Goal: Task Accomplishment & Management: Use online tool/utility

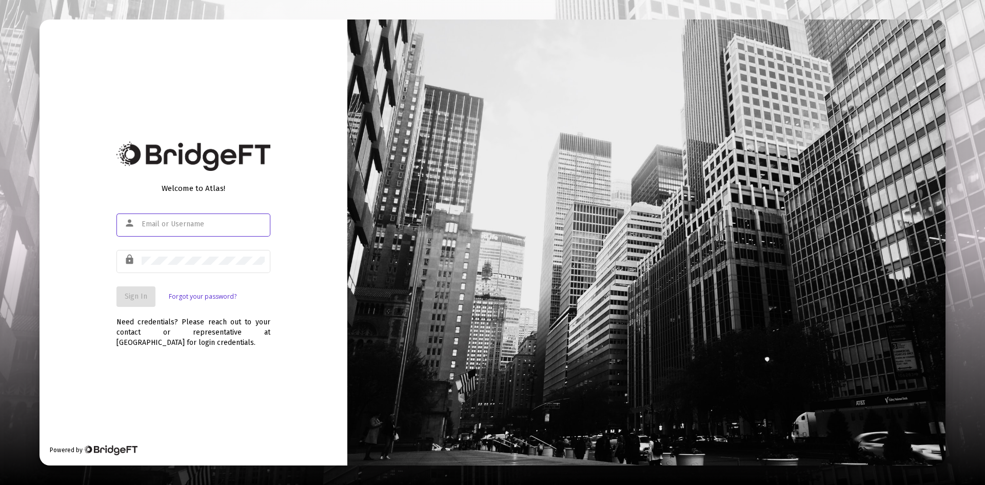
type input "[PERSON_NAME][EMAIL_ADDRESS][DOMAIN_NAME]"
drag, startPoint x: 144, startPoint y: 297, endPoint x: 143, endPoint y: 268, distance: 28.2
click at [144, 296] on span "Sign In" at bounding box center [136, 296] width 23 height 9
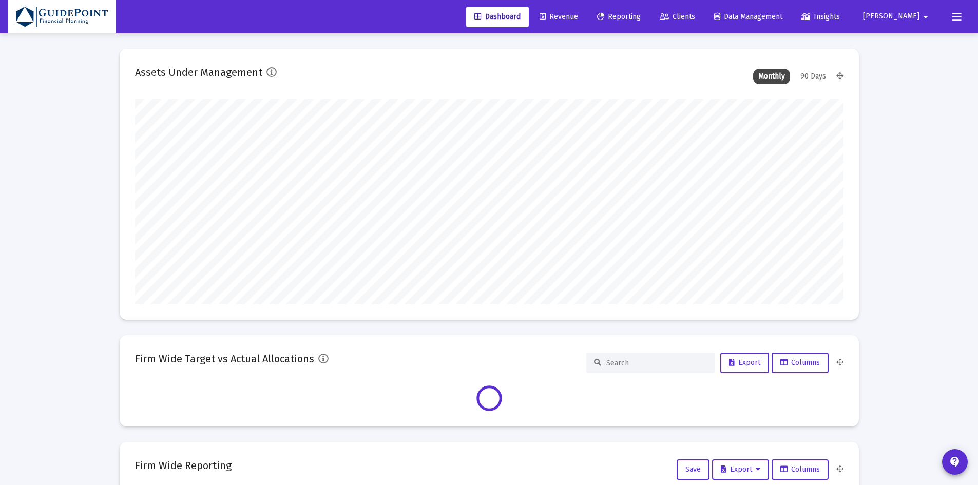
scroll to position [205, 708]
type input "[DATE]"
type input "[PERSON_NAME][EMAIL_ADDRESS][DOMAIN_NAME]"
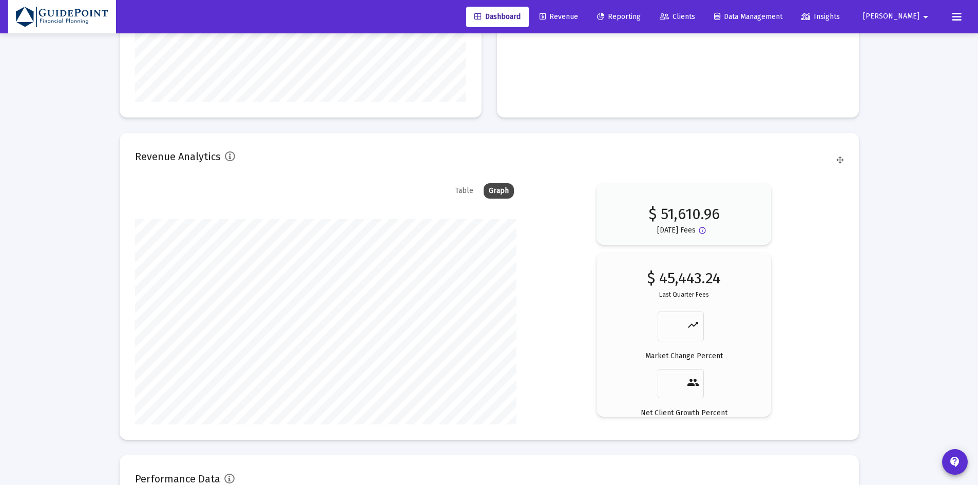
scroll to position [1590, 0]
click at [695, 14] on span "Clients" at bounding box center [677, 16] width 35 height 9
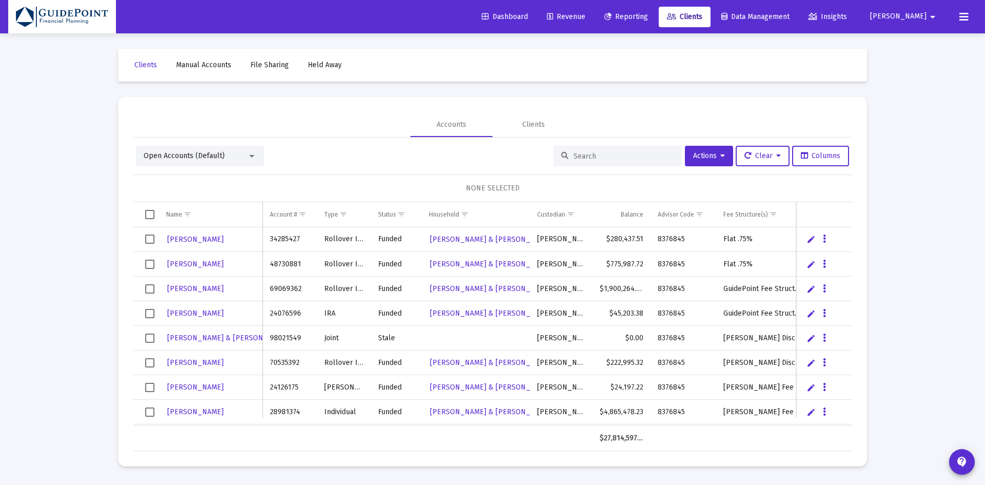
click at [174, 153] on span "Open Accounts (Default)" at bounding box center [184, 155] width 81 height 9
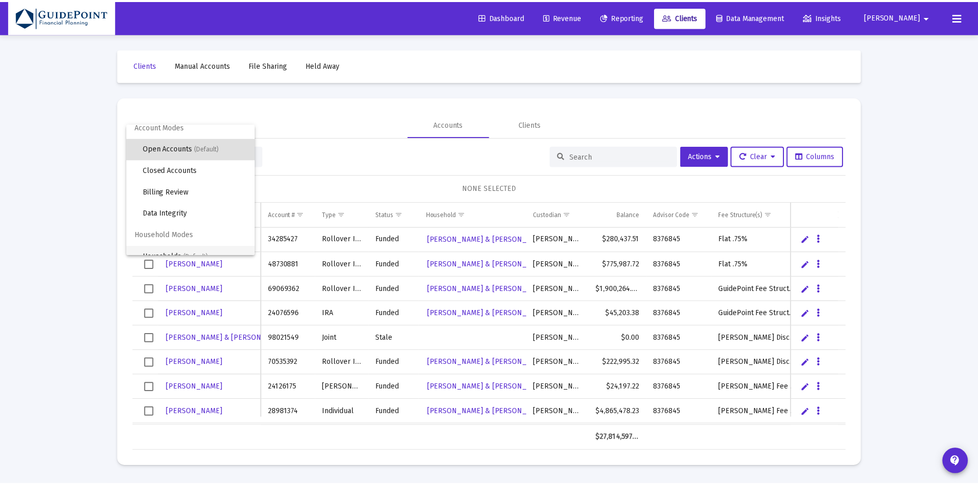
scroll to position [20, 0]
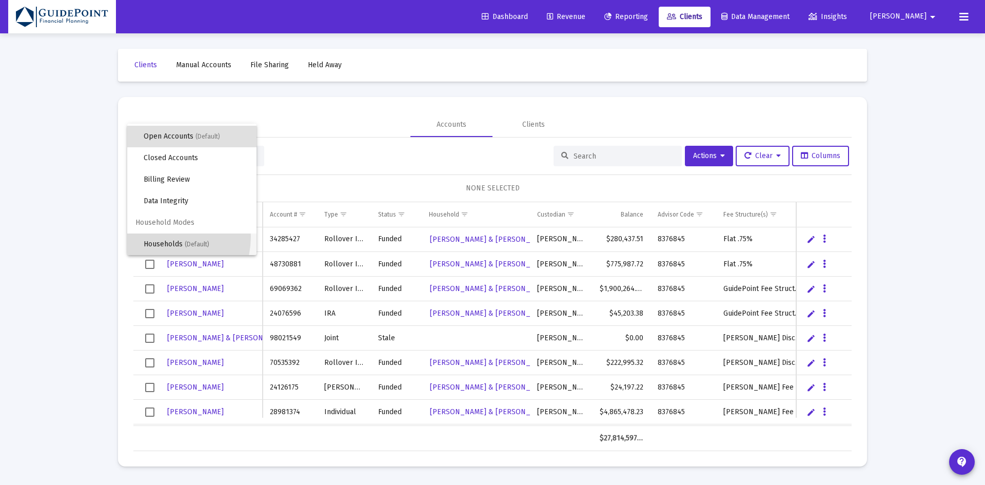
click at [160, 236] on span "Households (Default)" at bounding box center [196, 245] width 105 height 22
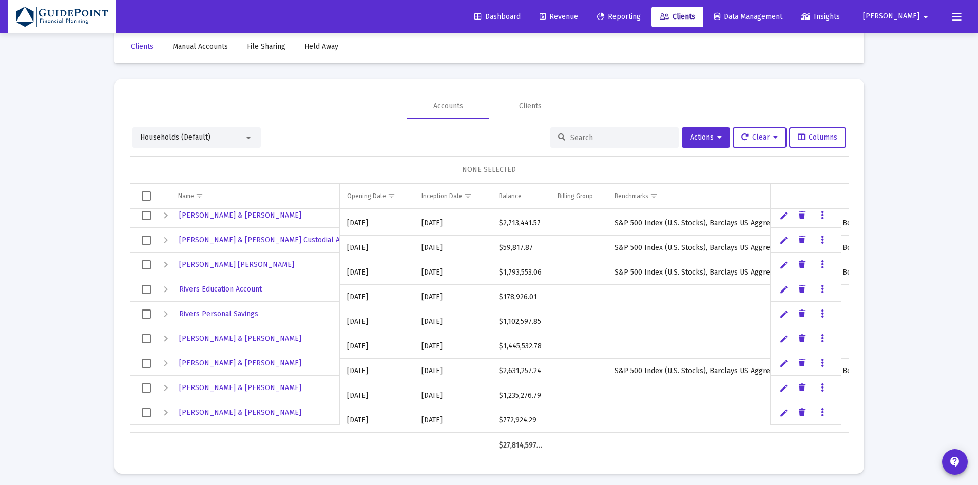
scroll to position [23, 0]
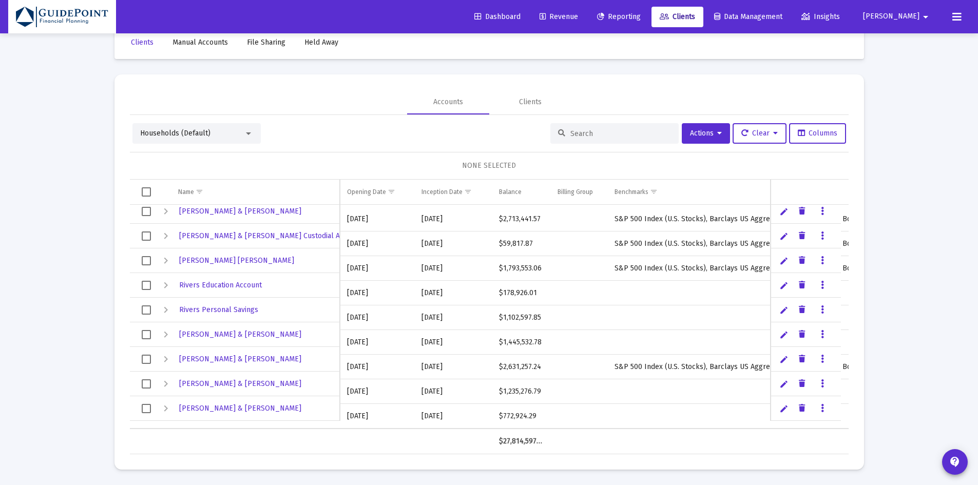
drag, startPoint x: 144, startPoint y: 359, endPoint x: 144, endPoint y: 350, distance: 9.3
click at [144, 358] on span "Select row" at bounding box center [146, 359] width 9 height 9
click at [144, 333] on span "Select row" at bounding box center [146, 334] width 9 height 9
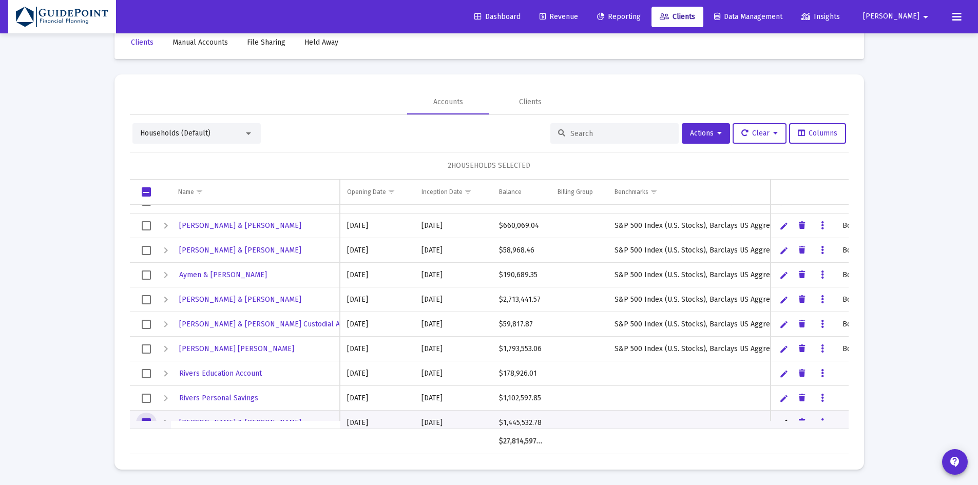
scroll to position [0, 0]
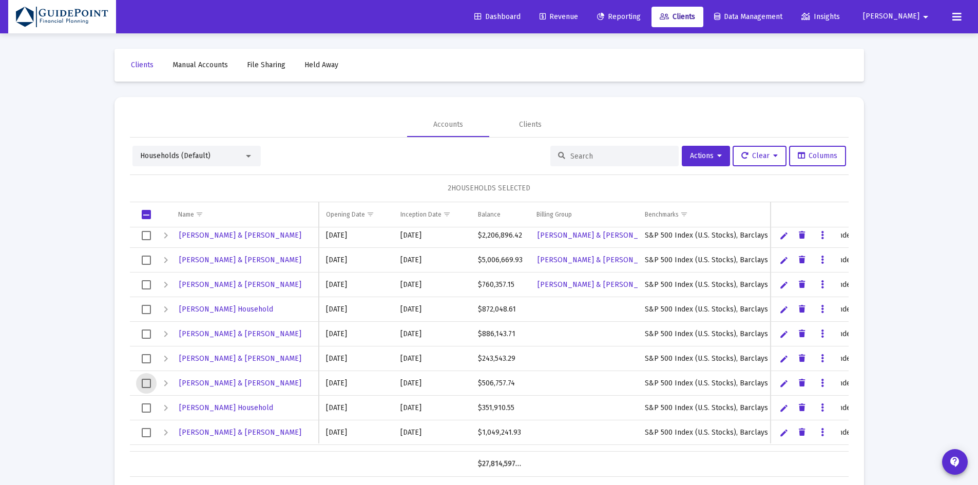
click at [146, 383] on span "Select row" at bounding box center [146, 383] width 9 height 9
click at [712, 151] on button "Actions" at bounding box center [706, 156] width 48 height 21
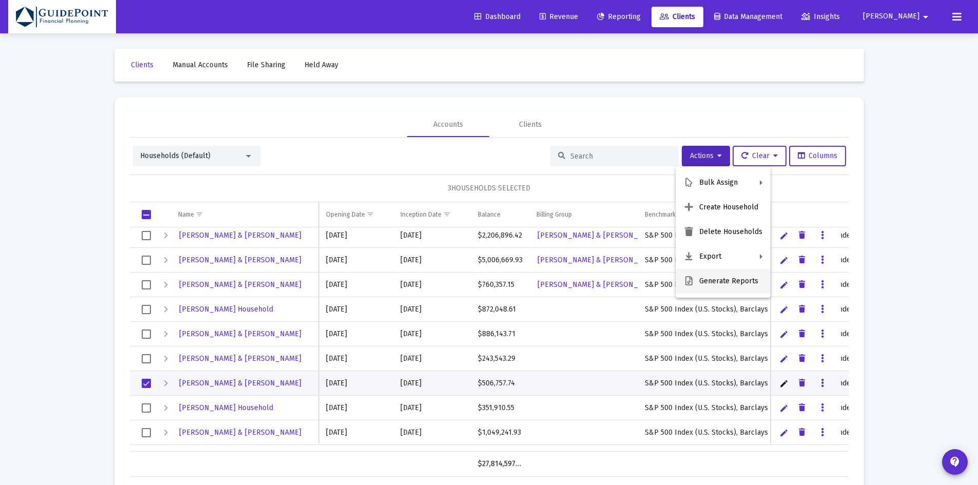
click at [701, 281] on button "Generate Reports" at bounding box center [722, 281] width 95 height 25
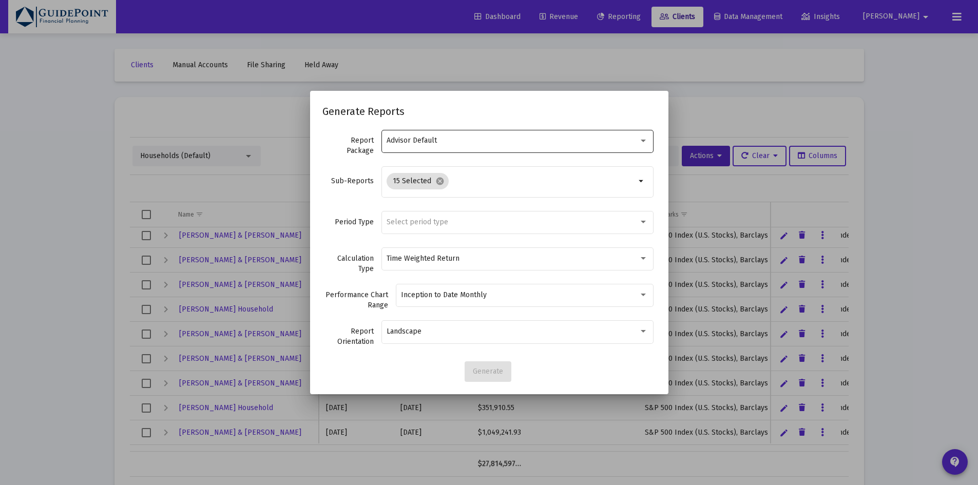
click at [484, 129] on div "Advisor Default" at bounding box center [516, 140] width 261 height 25
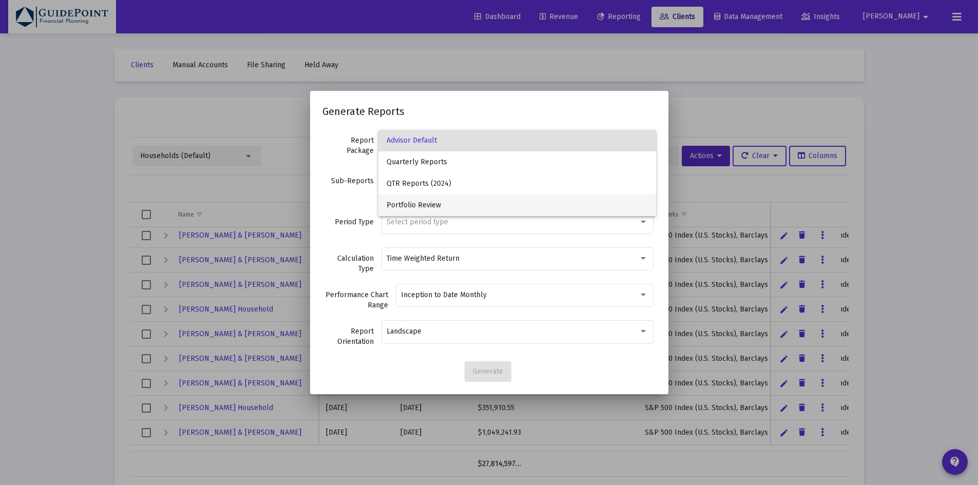
click at [458, 203] on span "Portfolio Review" at bounding box center [516, 206] width 261 height 22
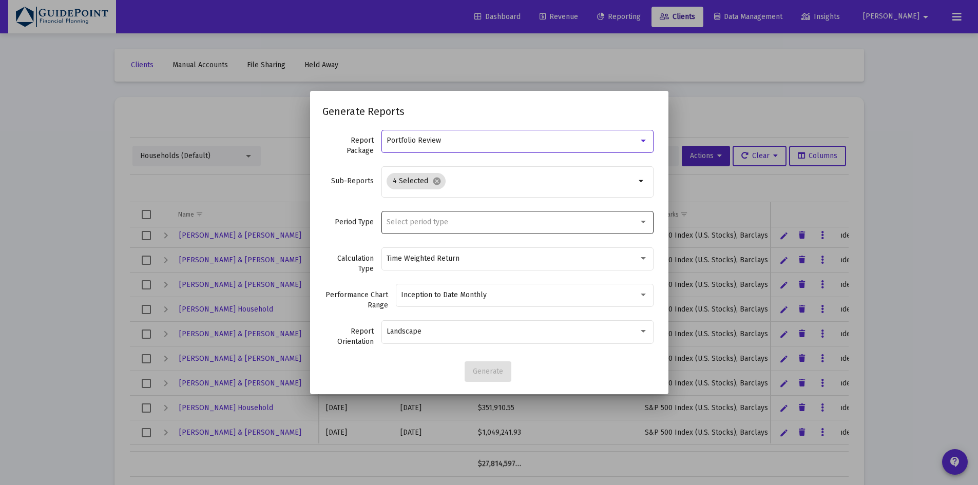
click at [431, 216] on div "Select period type" at bounding box center [516, 221] width 261 height 25
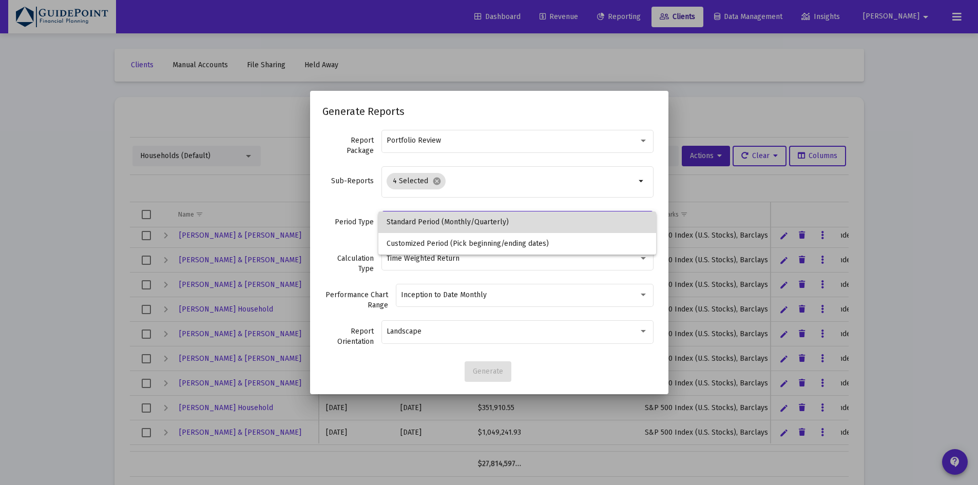
click at [435, 221] on span "Standard Period (Monthly/Quarterly)" at bounding box center [516, 222] width 261 height 22
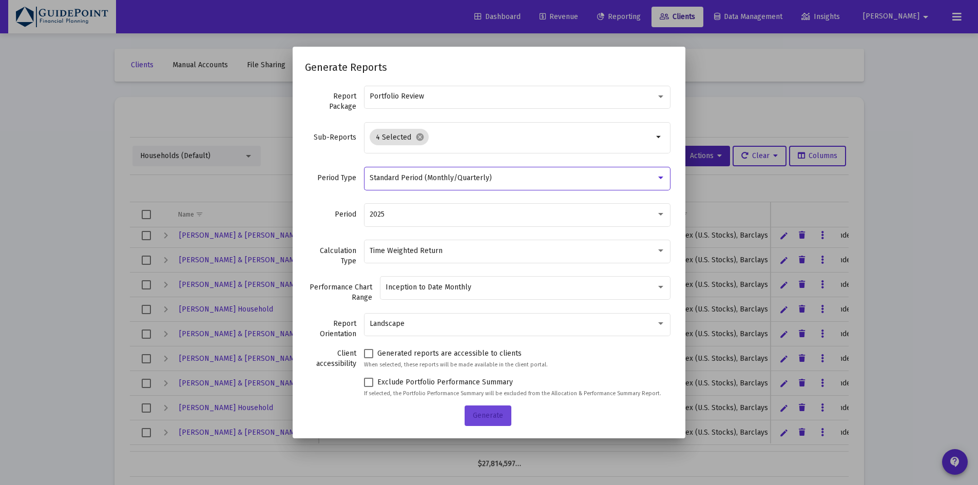
click at [483, 412] on span "Generate" at bounding box center [488, 415] width 30 height 9
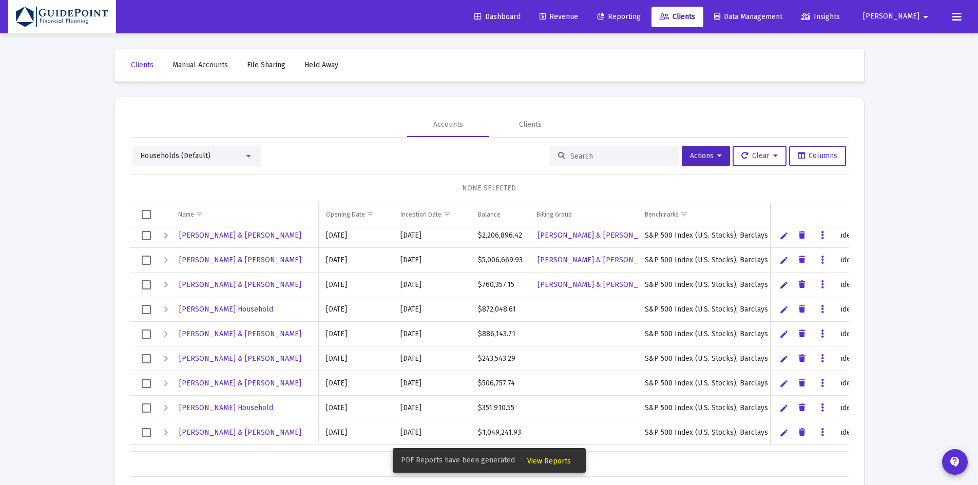
click at [534, 456] on button "View Reports" at bounding box center [549, 460] width 60 height 18
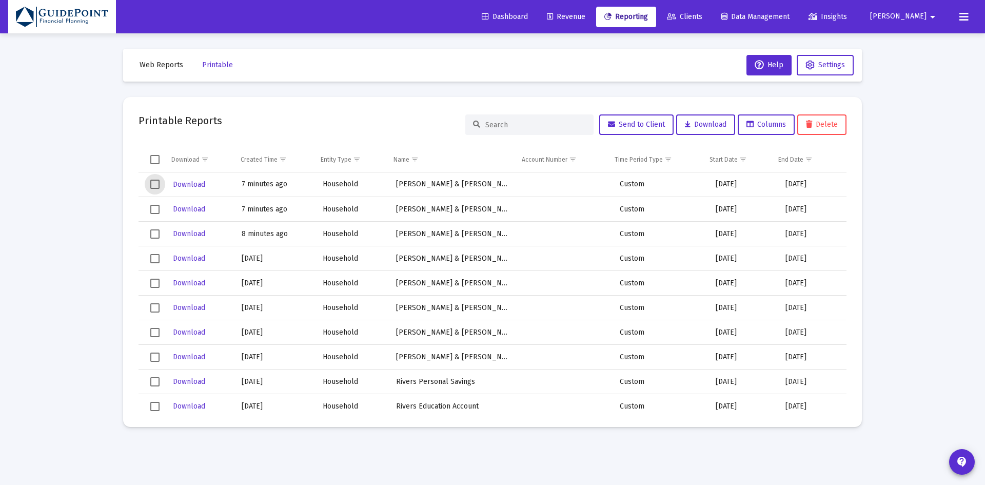
click at [154, 185] on span "Select row" at bounding box center [154, 184] width 9 height 9
click at [153, 212] on span "Select row" at bounding box center [154, 209] width 9 height 9
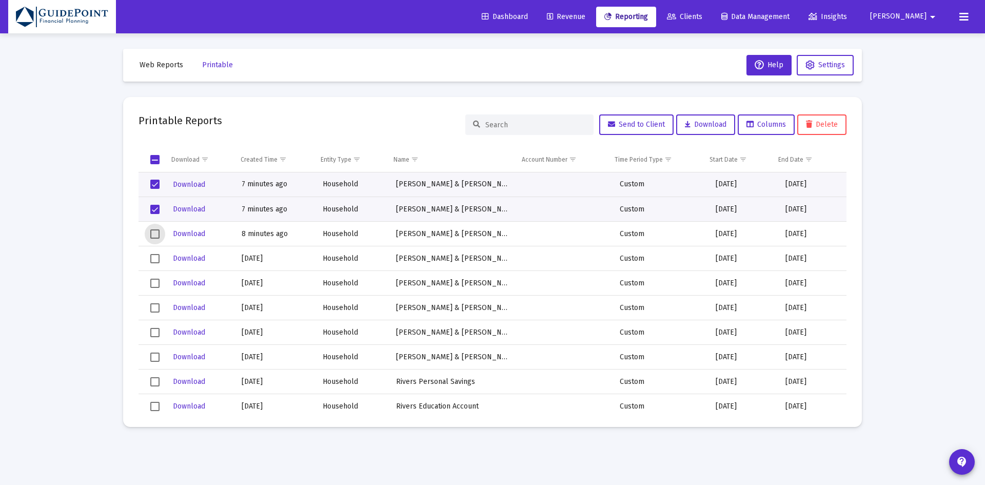
drag, startPoint x: 151, startPoint y: 235, endPoint x: 213, endPoint y: 207, distance: 67.3
click at [151, 235] on span "Select row" at bounding box center [154, 233] width 9 height 9
click at [685, 124] on icon at bounding box center [688, 124] width 6 height 7
